Goal: Information Seeking & Learning: Find specific fact

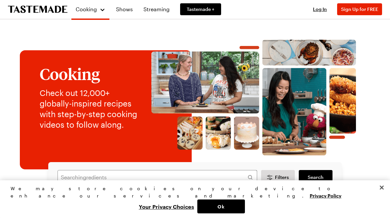
click at [122, 10] on link "Shows" at bounding box center [124, 9] width 25 height 19
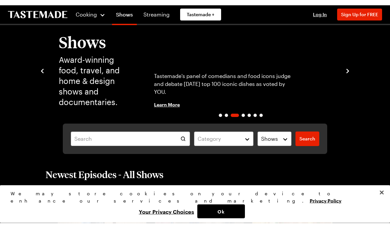
scroll to position [23, 0]
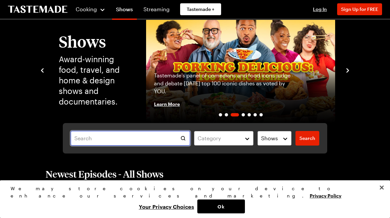
click at [112, 137] on input "text" at bounding box center [130, 138] width 119 height 15
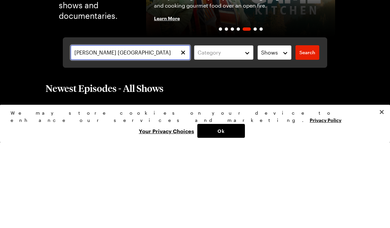
type input "[PERSON_NAME] [GEOGRAPHIC_DATA]"
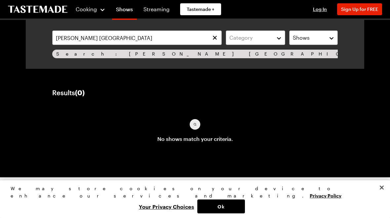
click at [125, 13] on link "Shows" at bounding box center [124, 10] width 25 height 19
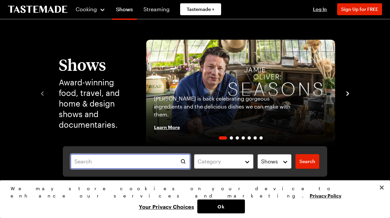
click at [171, 164] on input "text" at bounding box center [130, 161] width 119 height 15
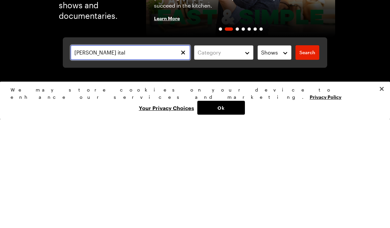
type input "[PERSON_NAME] cooks [GEOGRAPHIC_DATA]"
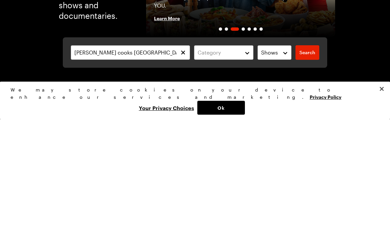
click at [306, 158] on span "Search" at bounding box center [307, 161] width 16 height 7
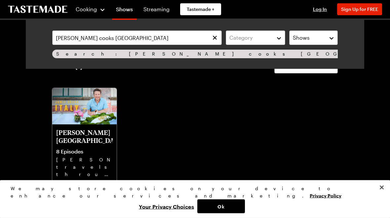
scroll to position [30, 0]
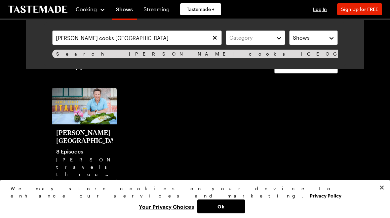
click at [96, 122] on img at bounding box center [84, 106] width 64 height 36
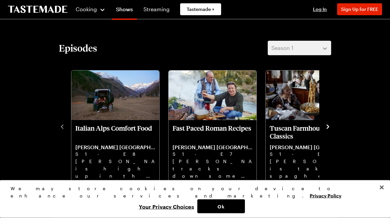
click at [325, 126] on icon "navigate to next item" at bounding box center [327, 127] width 7 height 7
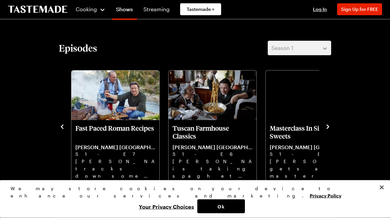
scroll to position [144, 0]
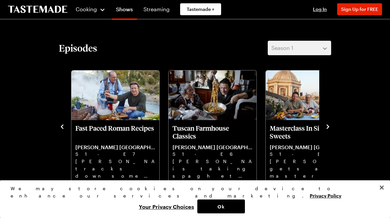
click at [318, 130] on p "Masterclass In Sicilian Sweets" at bounding box center [310, 132] width 80 height 16
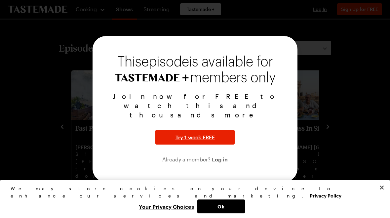
click at [326, 124] on div at bounding box center [195, 109] width 390 height 218
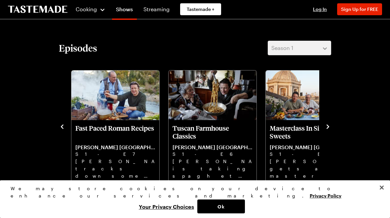
click at [328, 129] on icon "navigate to next item" at bounding box center [327, 126] width 7 height 7
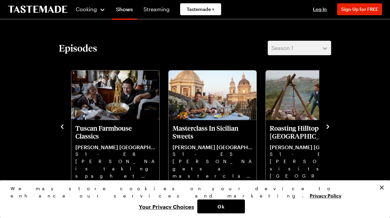
click at [328, 129] on icon "navigate to next item" at bounding box center [327, 126] width 7 height 7
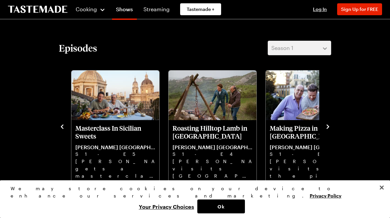
click at [329, 128] on icon "navigate to next item" at bounding box center [327, 126] width 7 height 7
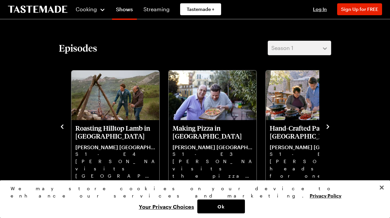
click at [327, 129] on icon "navigate to next item" at bounding box center [327, 126] width 7 height 7
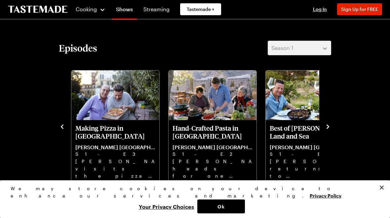
click at [331, 128] on icon "navigate to next item" at bounding box center [327, 126] width 7 height 7
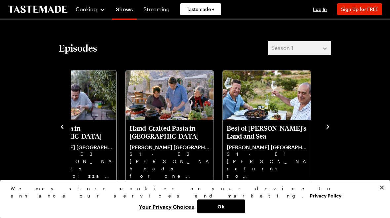
click at [329, 127] on icon "navigate to next item" at bounding box center [327, 126] width 3 height 4
click at [327, 129] on icon "navigate to next item" at bounding box center [327, 126] width 7 height 7
click at [326, 129] on icon "navigate to next item" at bounding box center [327, 126] width 7 height 7
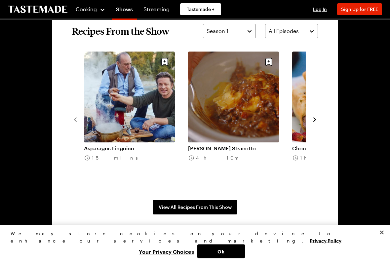
scroll to position [478, 0]
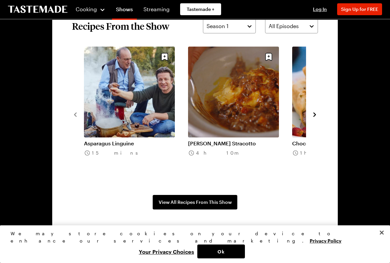
click at [318, 114] on icon "navigate to next item" at bounding box center [314, 114] width 7 height 7
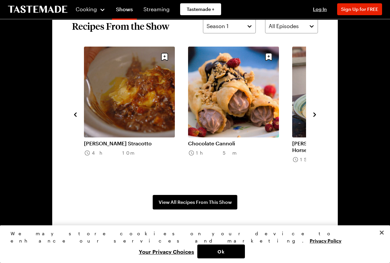
click at [317, 111] on icon "navigate to next item" at bounding box center [314, 114] width 7 height 7
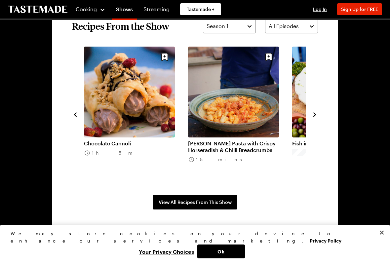
click at [315, 116] on icon "navigate to next item" at bounding box center [314, 114] width 7 height 7
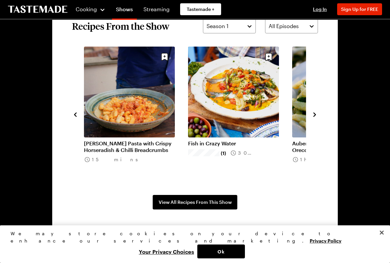
click at [313, 116] on icon "navigate to next item" at bounding box center [314, 114] width 7 height 7
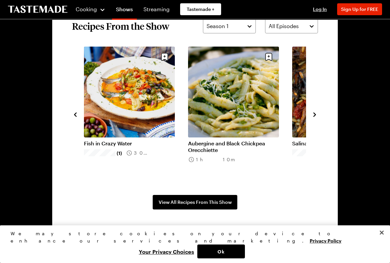
click at [317, 116] on icon "navigate to next item" at bounding box center [314, 114] width 7 height 7
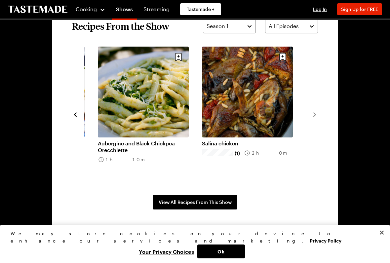
click at [319, 114] on section "Recipes From the Show Season 1 All Episodes Asparagus Linguine 15 mins [PERSON_…" at bounding box center [194, 114] width 285 height 230
click at [319, 113] on section "Recipes From the Show Season 1 All Episodes Asparagus Linguine 15 mins [PERSON_…" at bounding box center [194, 114] width 285 height 230
click at [220, 204] on span "View All Recipes From This Show" at bounding box center [195, 202] width 73 height 7
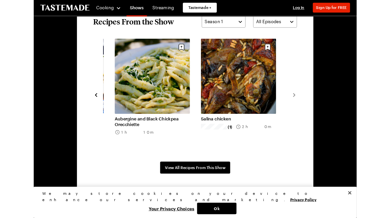
scroll to position [497, 0]
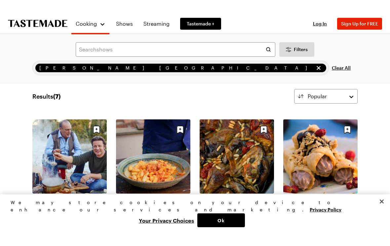
scroll to position [39, 0]
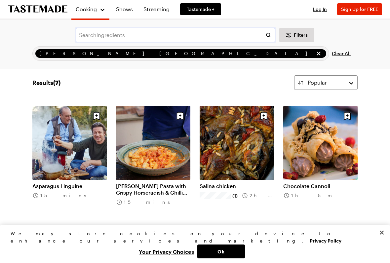
click at [129, 32] on input "text" at bounding box center [176, 35] width 200 height 15
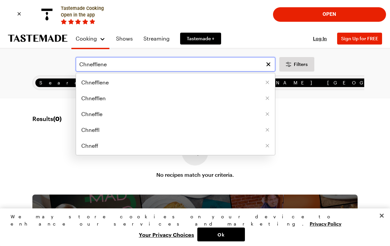
type input "Chnefflene"
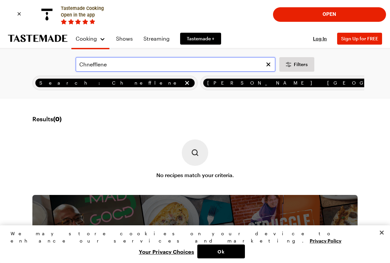
click at [211, 65] on input "Chnefflene" at bounding box center [176, 64] width 200 height 15
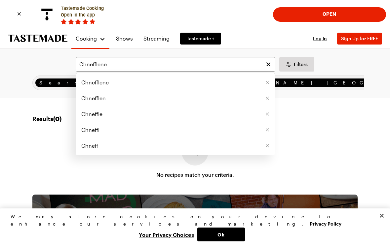
click at [103, 83] on span "Chnefflene" at bounding box center [94, 83] width 27 height 8
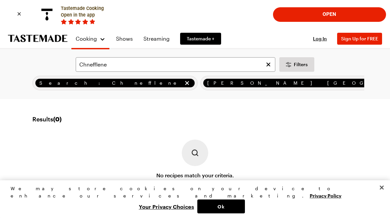
click at [207, 85] on span "[PERSON_NAME] [GEOGRAPHIC_DATA]" at bounding box center [344, 82] width 274 height 7
click at [207, 84] on span "[PERSON_NAME] [GEOGRAPHIC_DATA]" at bounding box center [344, 82] width 274 height 7
click at [71, 88] on div "Search: Chnefflene" at bounding box center [114, 83] width 165 height 15
click at [71, 87] on div "Search: Chnefflene" at bounding box center [114, 83] width 165 height 15
